Goal: Find specific page/section

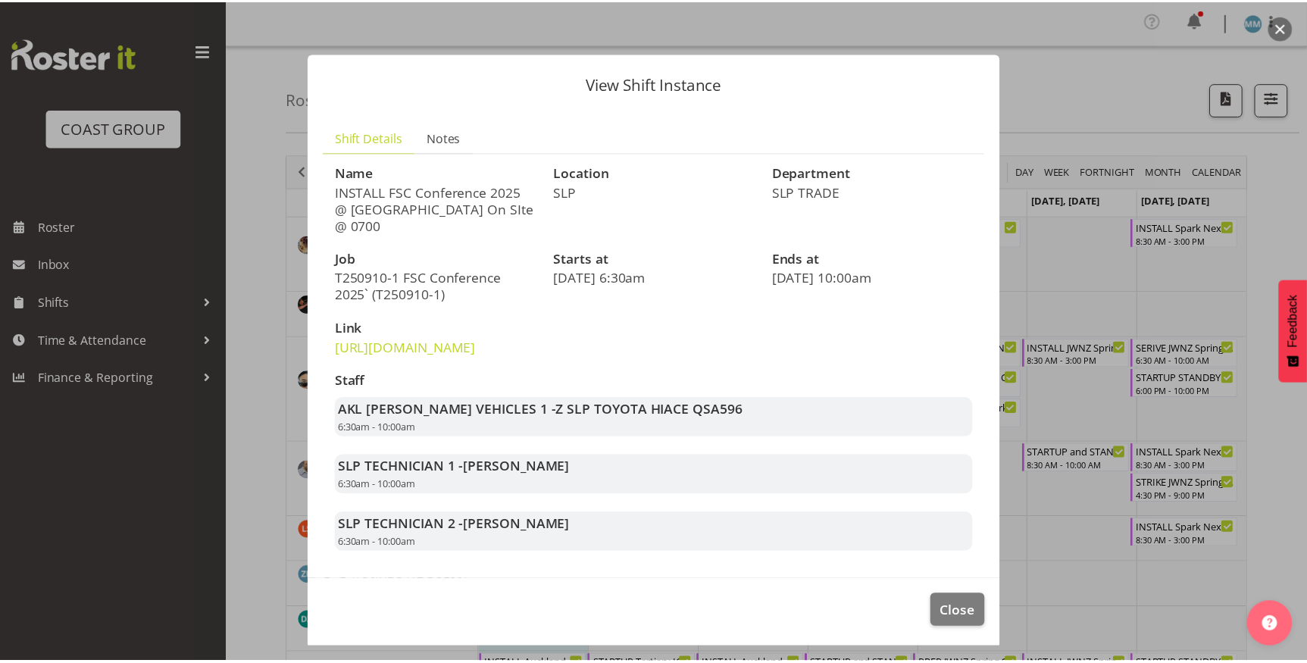
scroll to position [966, 0]
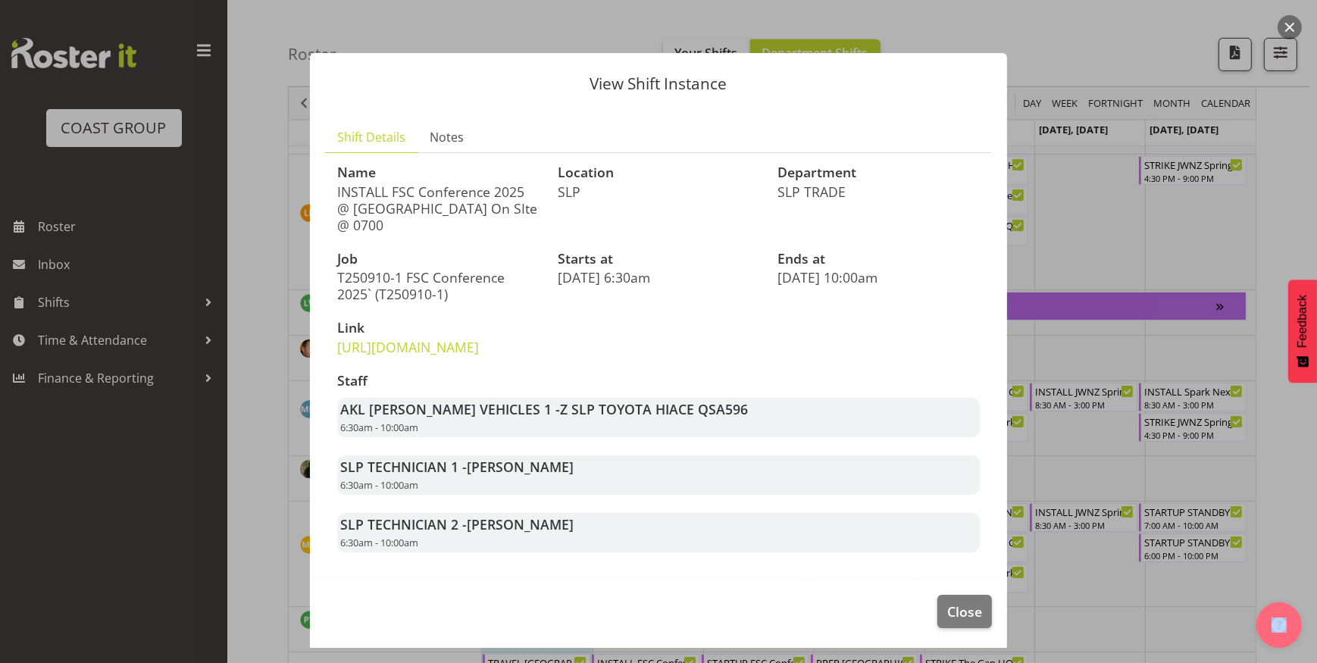
click at [210, 627] on div at bounding box center [658, 331] width 1317 height 663
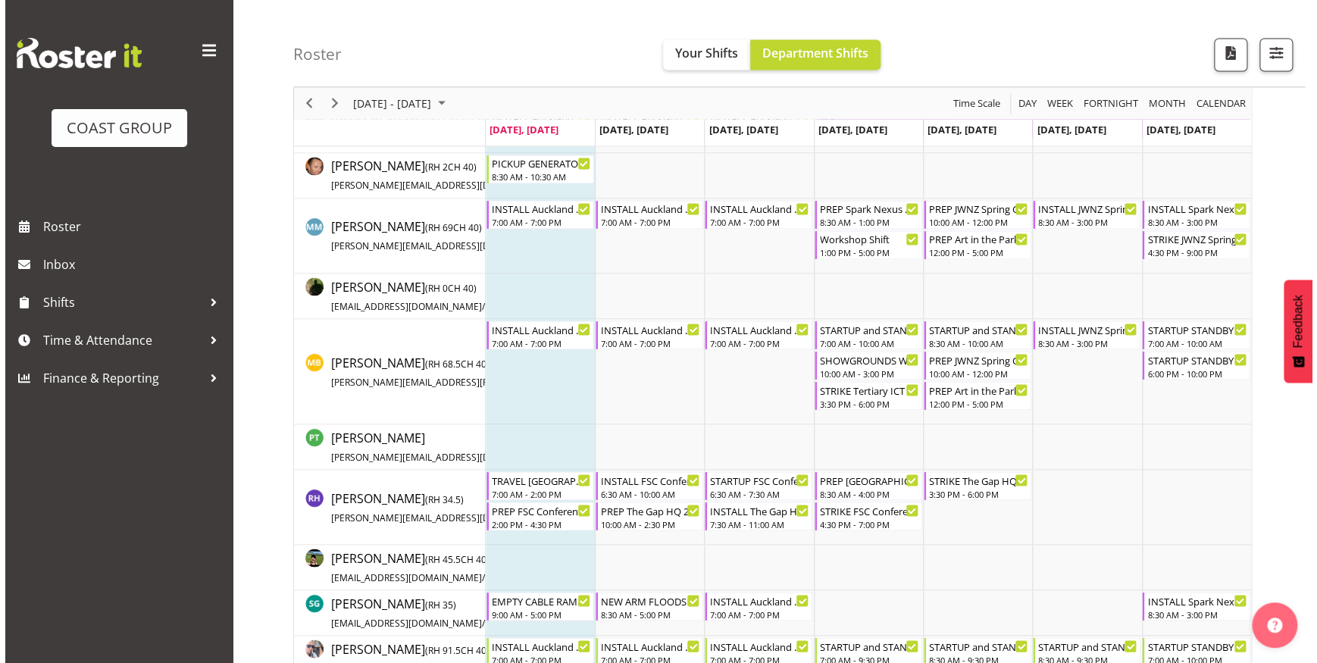
scroll to position [1173, 0]
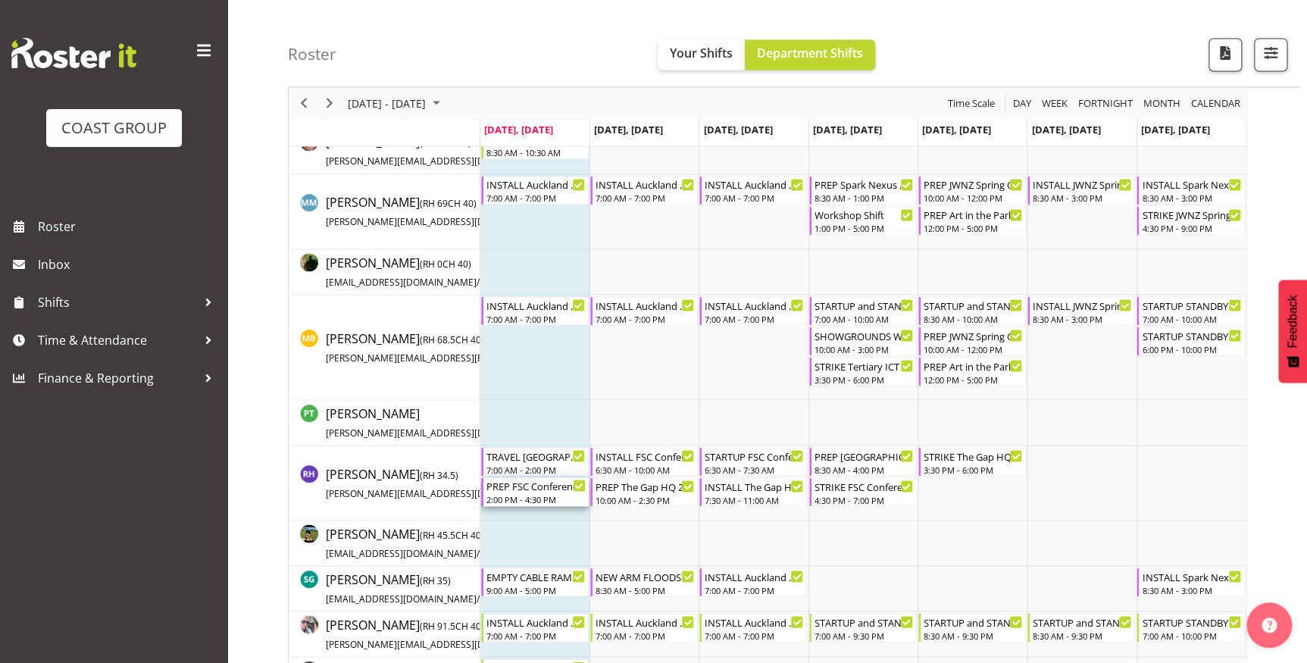
click at [523, 492] on div "2:00 PM - 4:30 PM" at bounding box center [535, 498] width 99 height 12
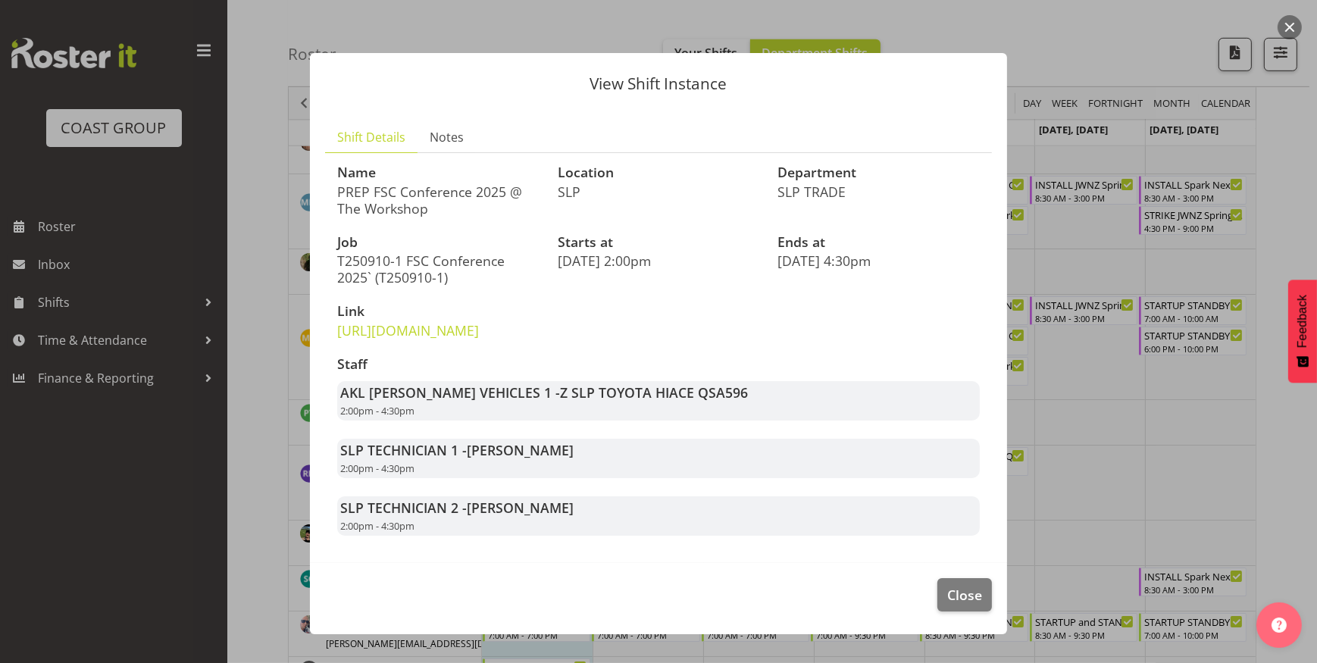
drag, startPoint x: 1174, startPoint y: 411, endPoint x: 1164, endPoint y: 417, distance: 12.2
click at [1178, 413] on div at bounding box center [658, 331] width 1317 height 663
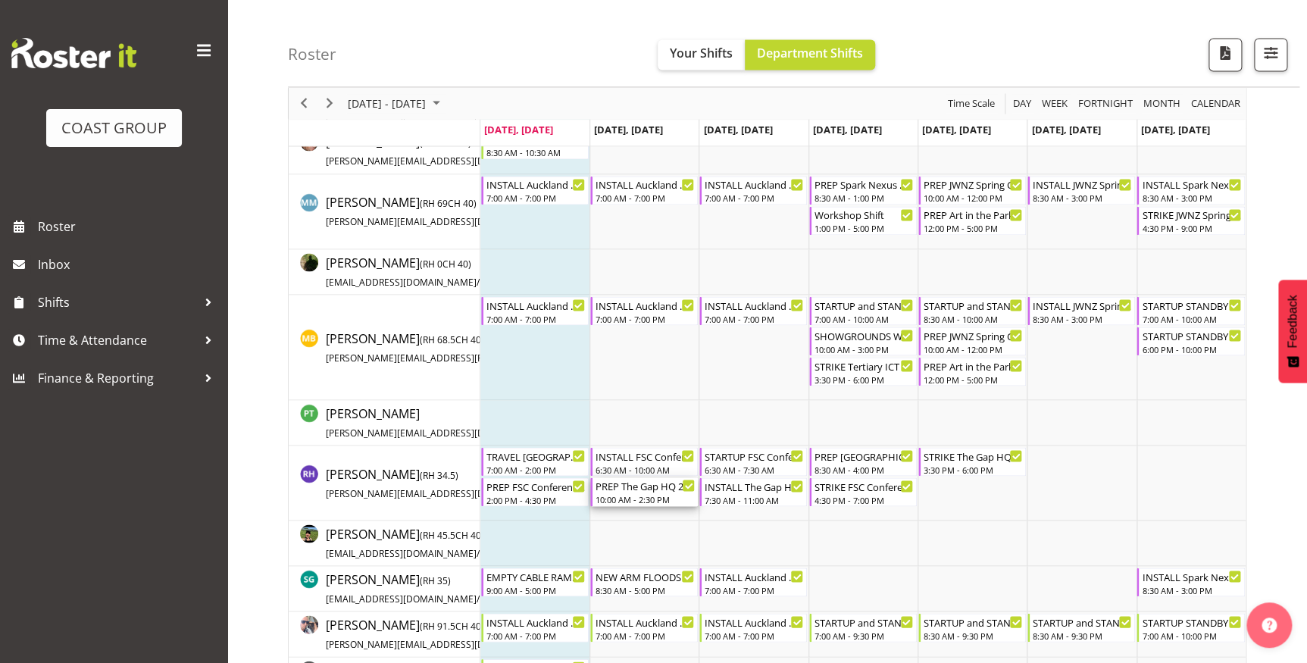
click at [653, 488] on div "PREP The Gap HQ 2025 @ The Workshop" at bounding box center [645, 484] width 99 height 15
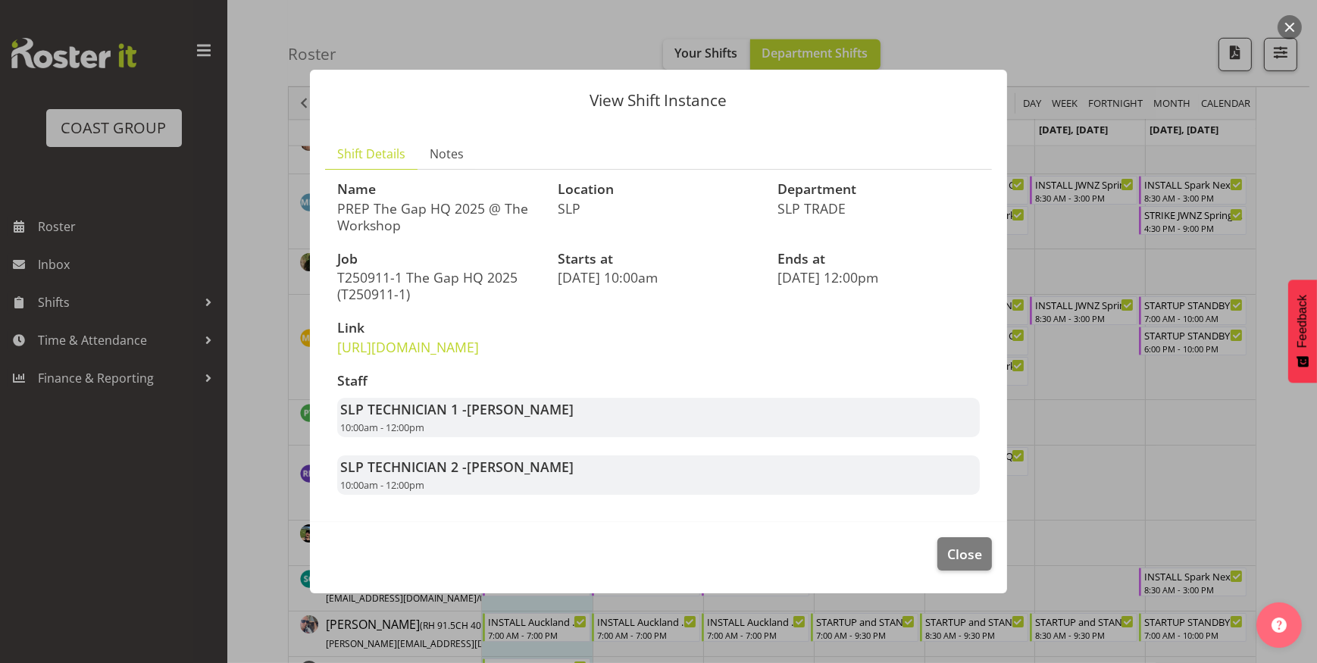
drag, startPoint x: 368, startPoint y: 186, endPoint x: 475, endPoint y: 211, distance: 109.7
click at [475, 211] on p "PREP The Gap HQ 2025 @ The Workshop" at bounding box center [438, 216] width 202 height 33
drag, startPoint x: 475, startPoint y: 211, endPoint x: 462, endPoint y: 208, distance: 13.2
click at [462, 208] on p "PREP The Gap HQ 2025 @ The Workshop" at bounding box center [438, 216] width 202 height 33
click at [1181, 481] on div at bounding box center [658, 331] width 1317 height 663
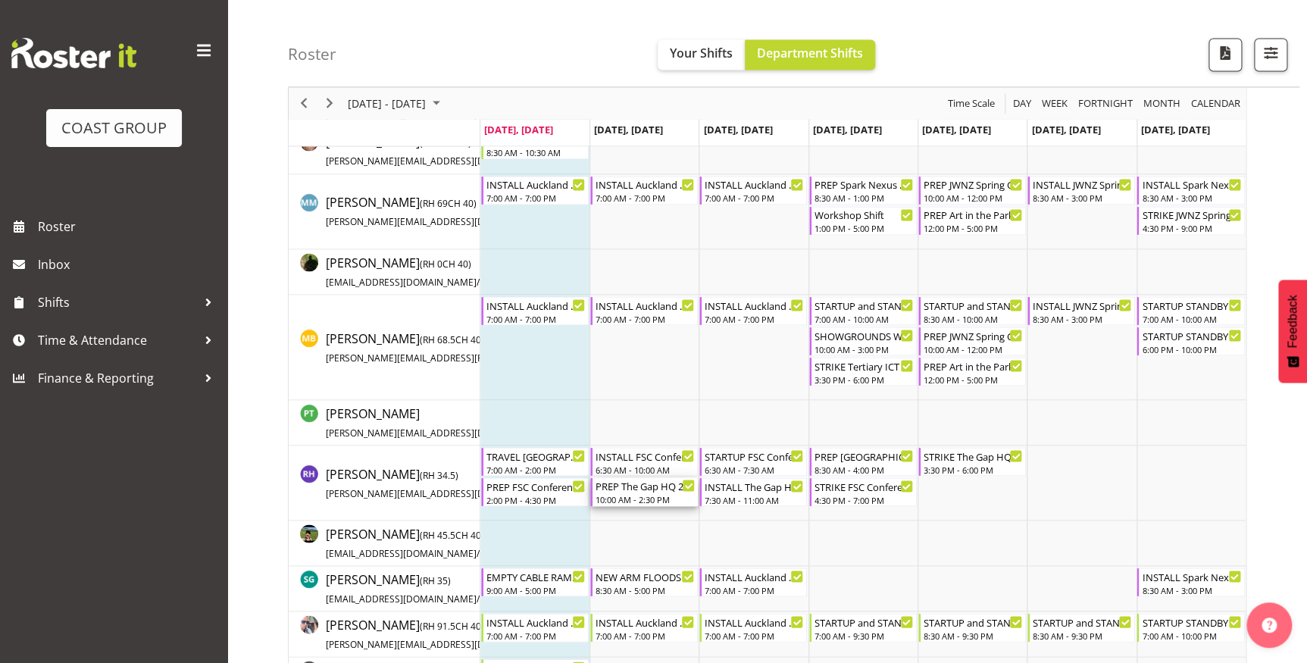
click at [627, 492] on div "PREP The Gap HQ 2025 @ The Workshop 10:00 AM - 2:30 PM" at bounding box center [645, 491] width 99 height 29
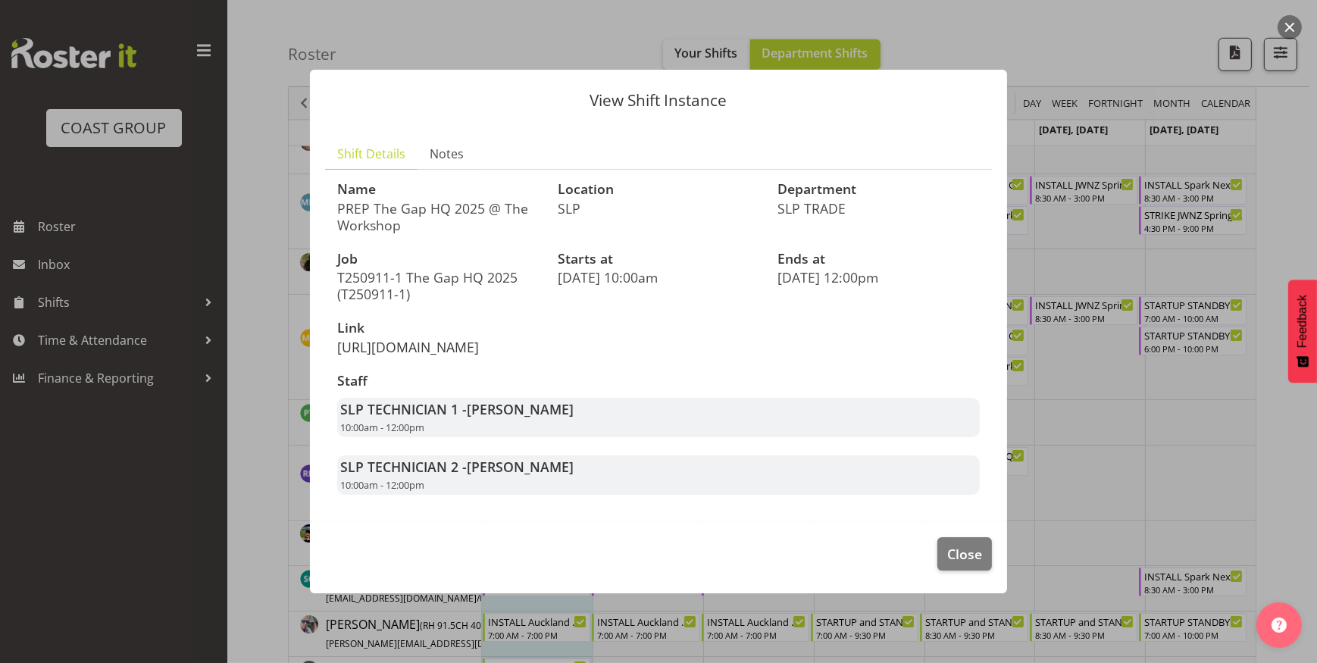
click at [441, 356] on link "[URL][DOMAIN_NAME]" at bounding box center [408, 347] width 142 height 18
click at [1124, 394] on div at bounding box center [658, 331] width 1317 height 663
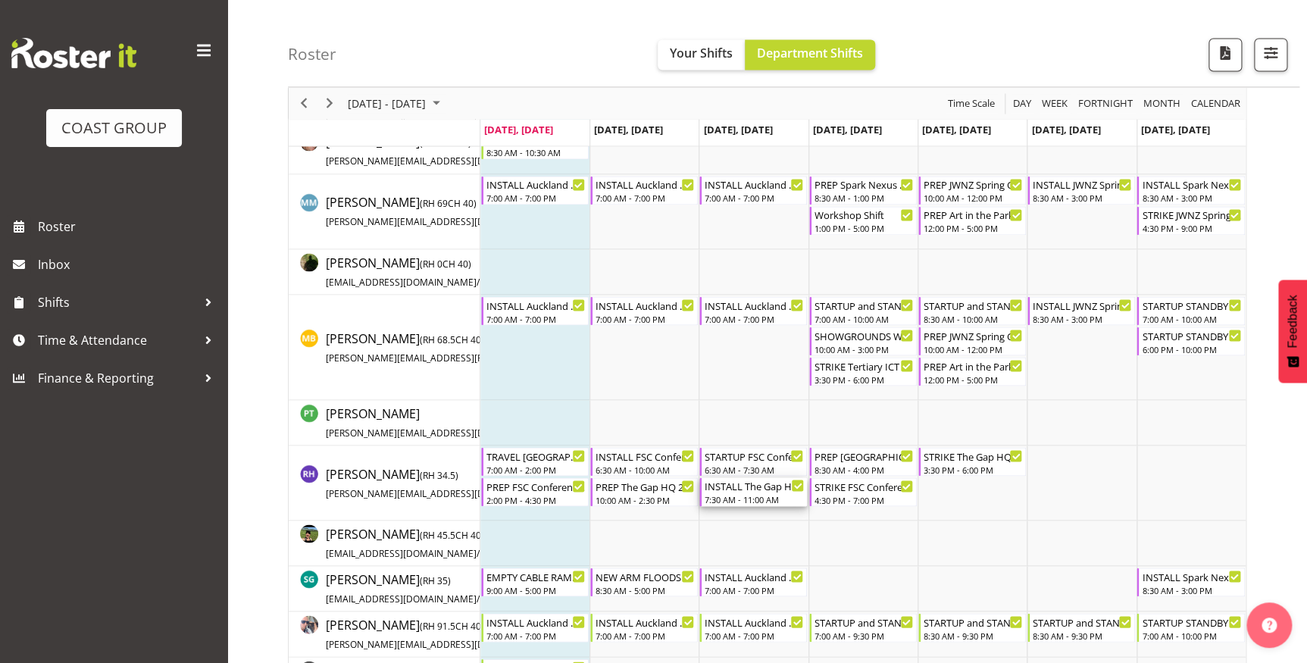
click at [750, 492] on div "INSTALL The Gap HQ 2025 @ VEC On SIte @ 0730 7:30 AM - 11:00 AM" at bounding box center [754, 491] width 99 height 29
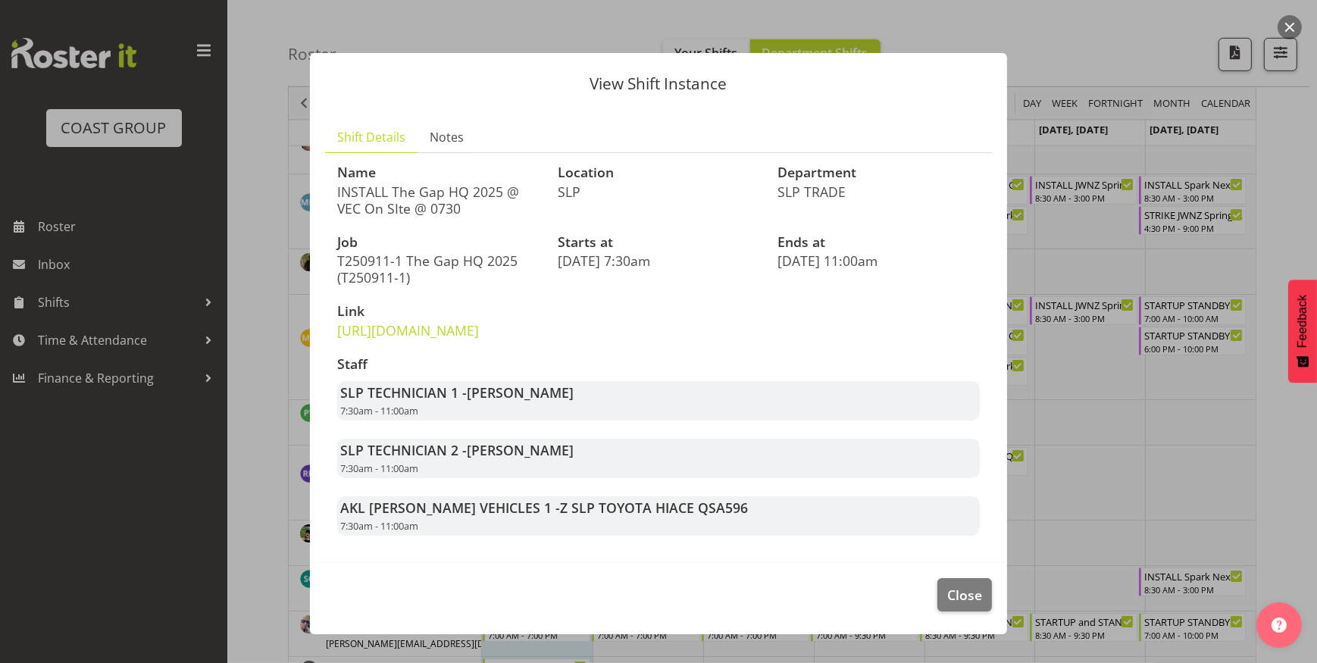
drag, startPoint x: 361, startPoint y: 208, endPoint x: 339, endPoint y: 202, distance: 23.0
click at [339, 202] on p "INSTALL The Gap HQ 2025 @ VEC On SIte @ 0730" at bounding box center [438, 199] width 202 height 33
click at [349, 211] on p "INSTALL The Gap HQ 2025 @ VEC On SIte @ 0730" at bounding box center [438, 199] width 202 height 33
click at [352, 211] on p "INSTALL The Gap HQ 2025 @ VEC On SIte @ 0730" at bounding box center [438, 199] width 202 height 33
click at [511, 227] on div "Job T250911-1 The Gap HQ 2025 (T250911-1)" at bounding box center [438, 261] width 220 height 70
